Goal: Task Accomplishment & Management: Use online tool/utility

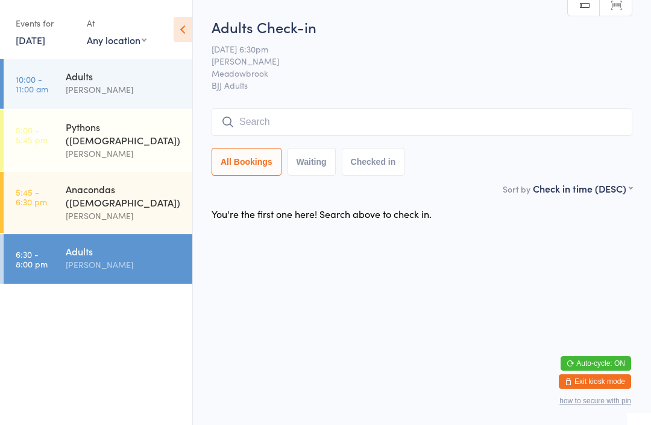
click at [308, 122] on input "search" at bounding box center [422, 122] width 421 height 28
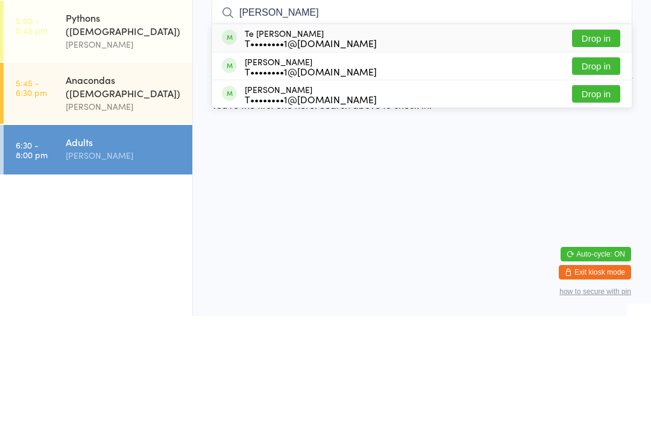
type input "[PERSON_NAME]"
click at [586, 166] on button "Drop in" at bounding box center [596, 174] width 48 height 17
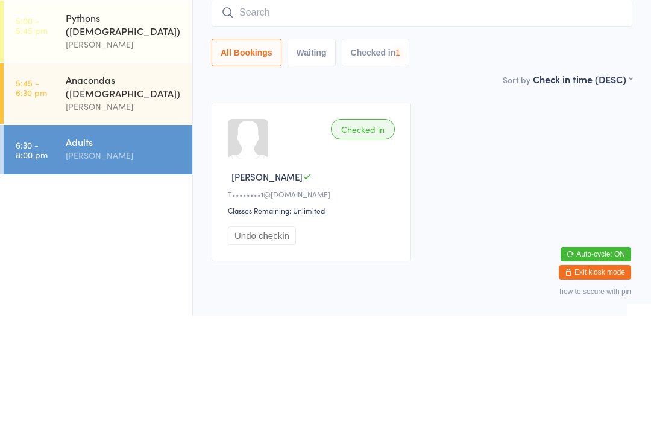
click at [297, 108] on input "search" at bounding box center [422, 122] width 421 height 28
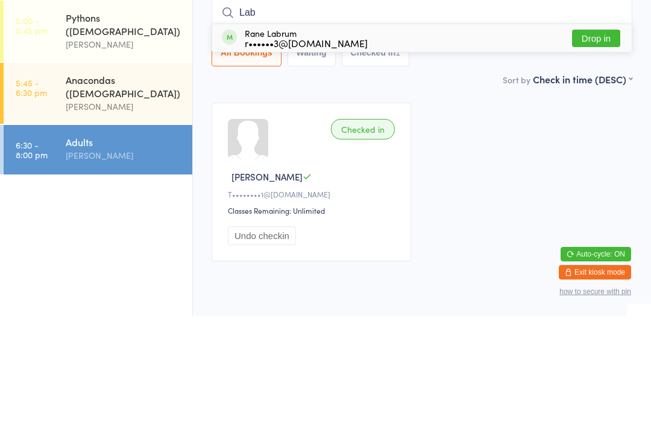
type input "Lab"
click at [600, 139] on button "Drop in" at bounding box center [596, 147] width 48 height 17
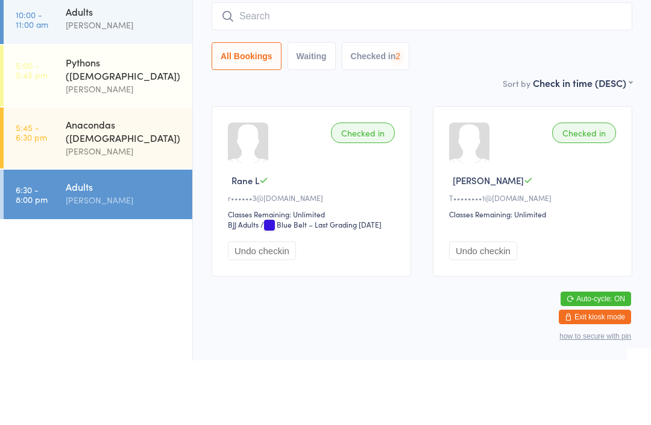
scroll to position [56, 0]
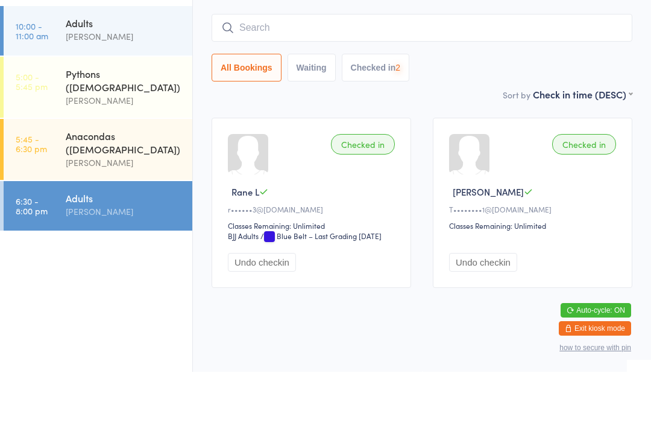
click at [317, 67] on input "search" at bounding box center [422, 81] width 421 height 28
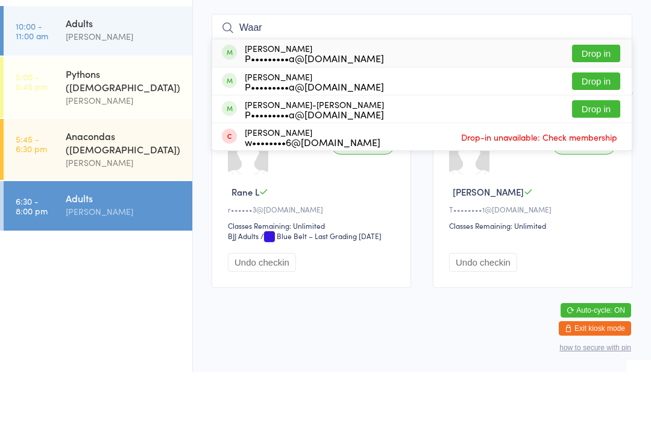
type input "Waar"
click at [603, 98] on button "Drop in" at bounding box center [596, 106] width 48 height 17
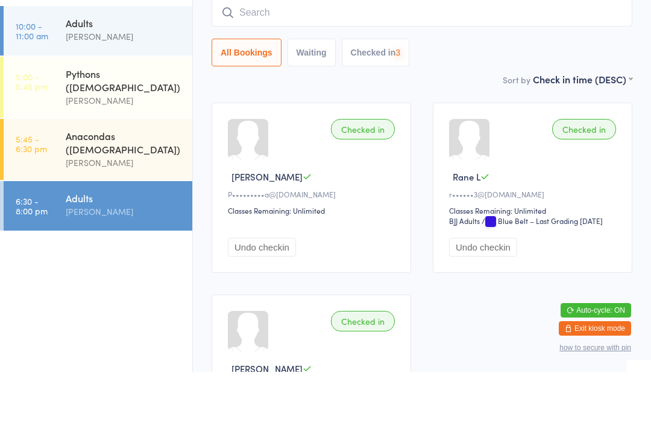
scroll to position [109, 0]
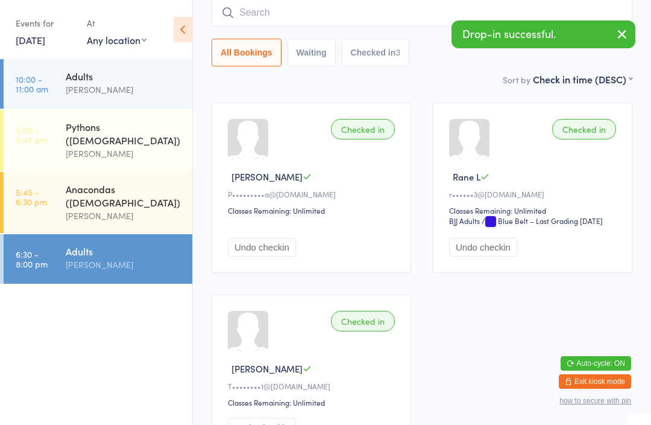
click at [277, 12] on input "search" at bounding box center [422, 13] width 421 height 28
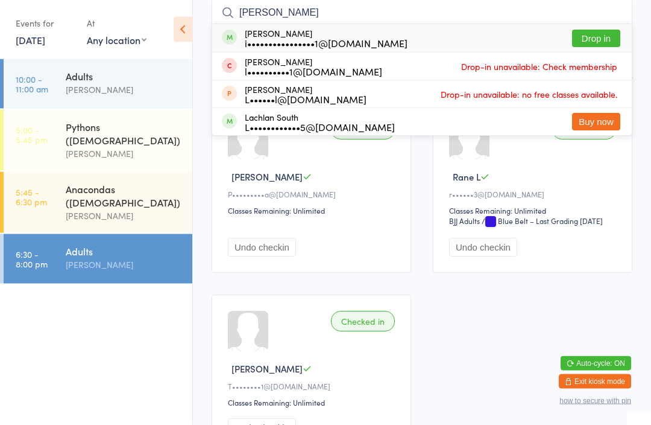
type input "[PERSON_NAME]"
click at [594, 36] on button "Drop in" at bounding box center [596, 38] width 48 height 17
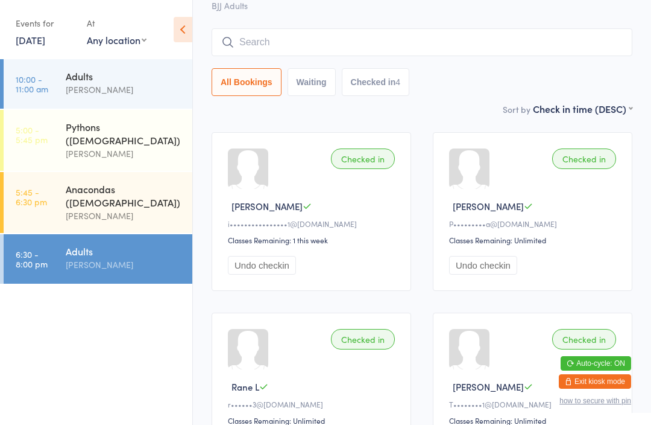
scroll to position [78, 0]
click at [375, 43] on input "search" at bounding box center [422, 44] width 421 height 28
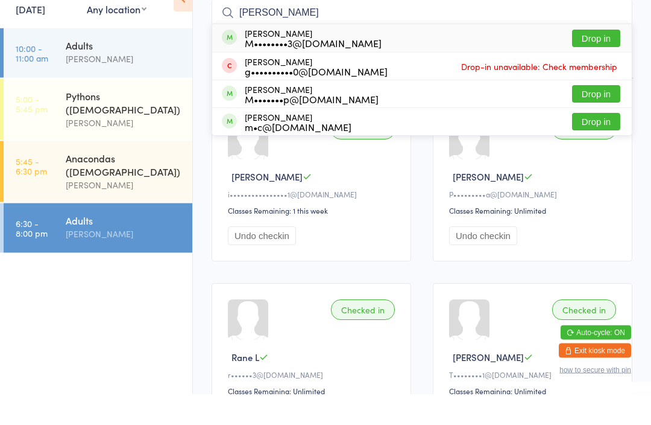
type input "[PERSON_NAME]"
click at [600, 116] on button "Drop in" at bounding box center [596, 124] width 48 height 17
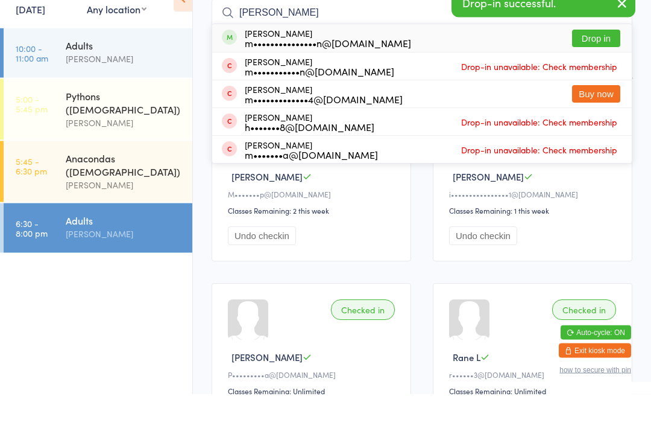
type input "[PERSON_NAME]"
click at [598, 61] on button "Drop in" at bounding box center [596, 69] width 48 height 17
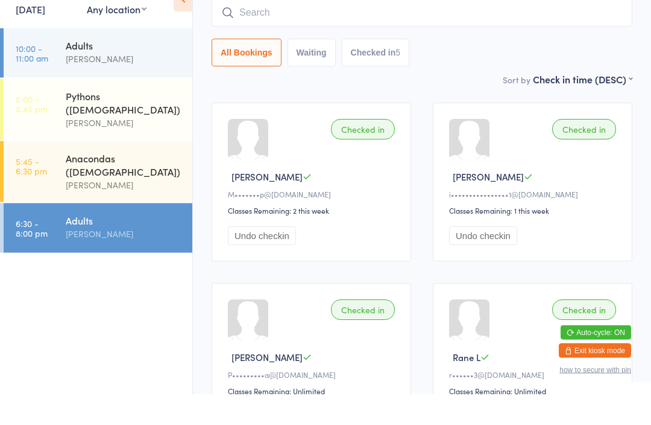
scroll to position [109, 0]
